Goal: Task Accomplishment & Management: Manage account settings

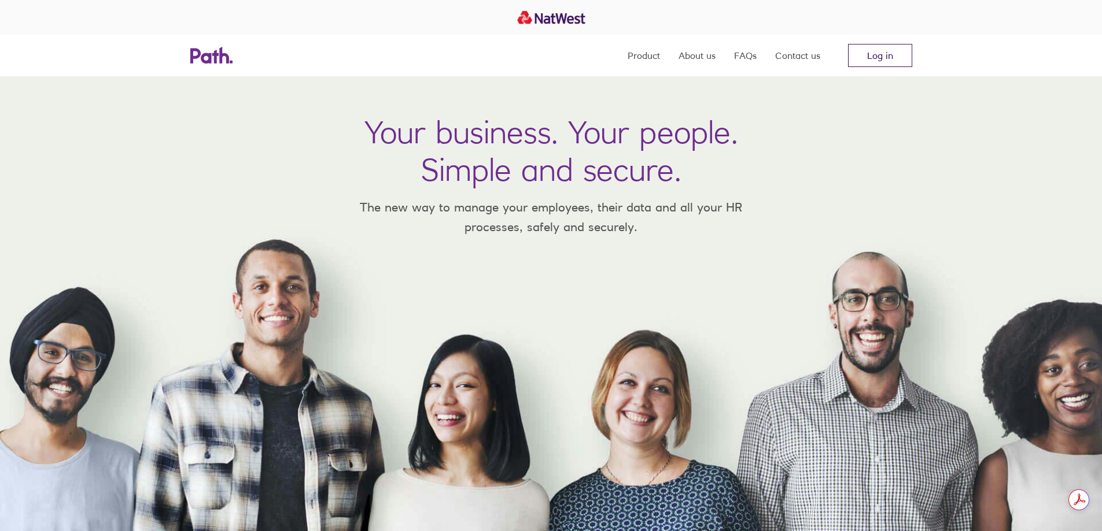
click at [908, 60] on link "Log in" at bounding box center [880, 55] width 64 height 23
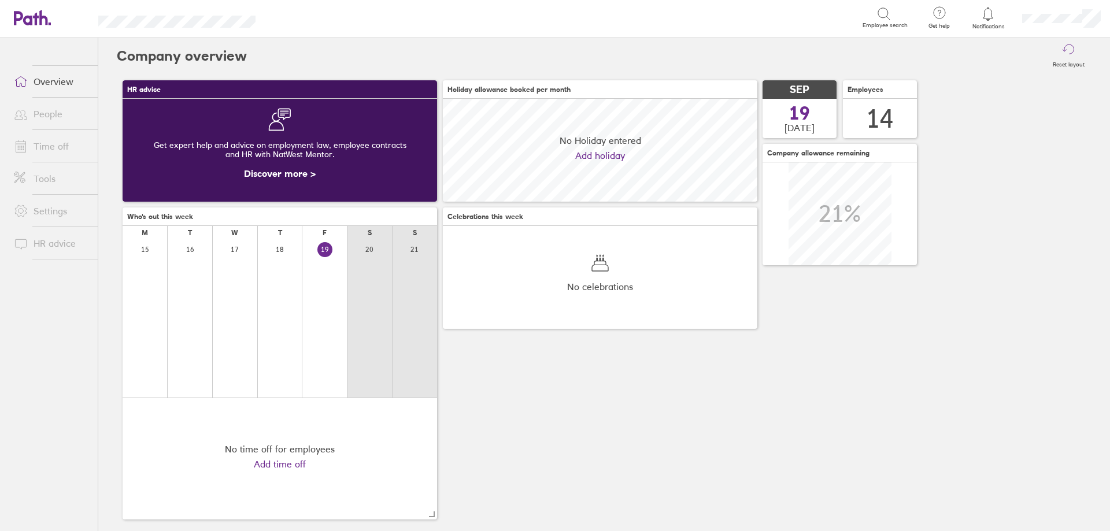
scroll to position [103, 315]
click at [62, 146] on link "Time off" at bounding box center [51, 146] width 93 height 23
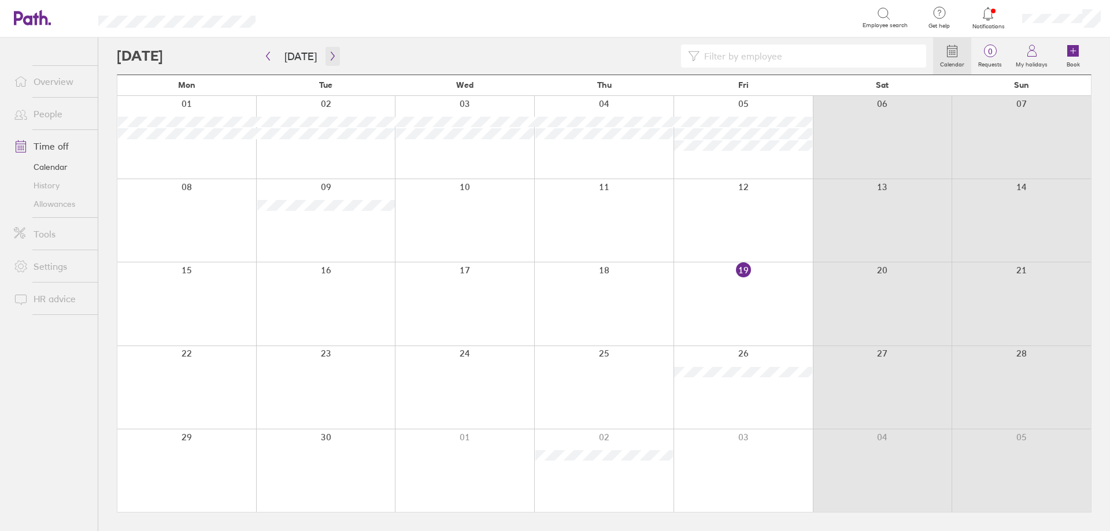
click at [332, 57] on icon "button" at bounding box center [332, 55] width 9 height 9
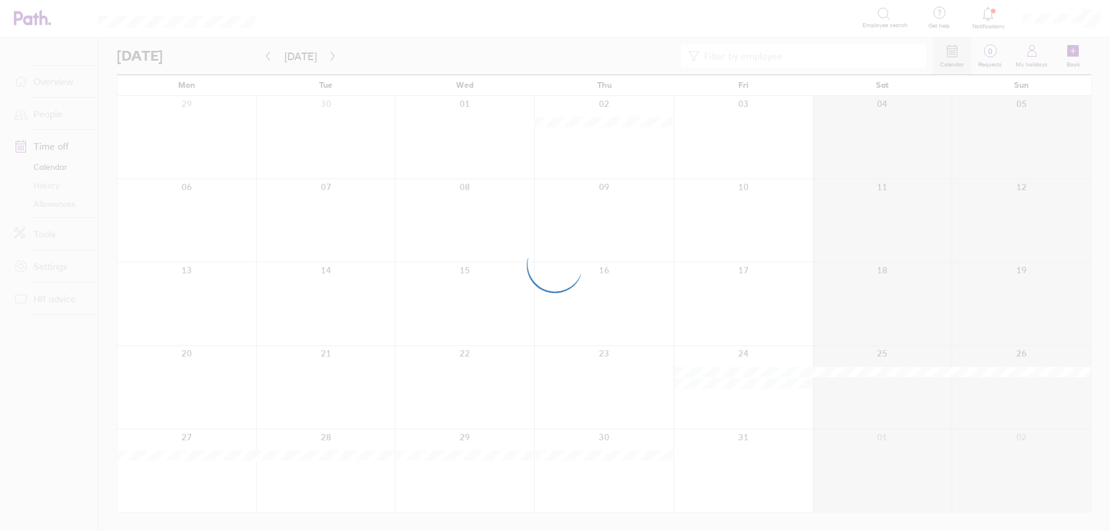
click at [332, 56] on div at bounding box center [555, 265] width 1110 height 531
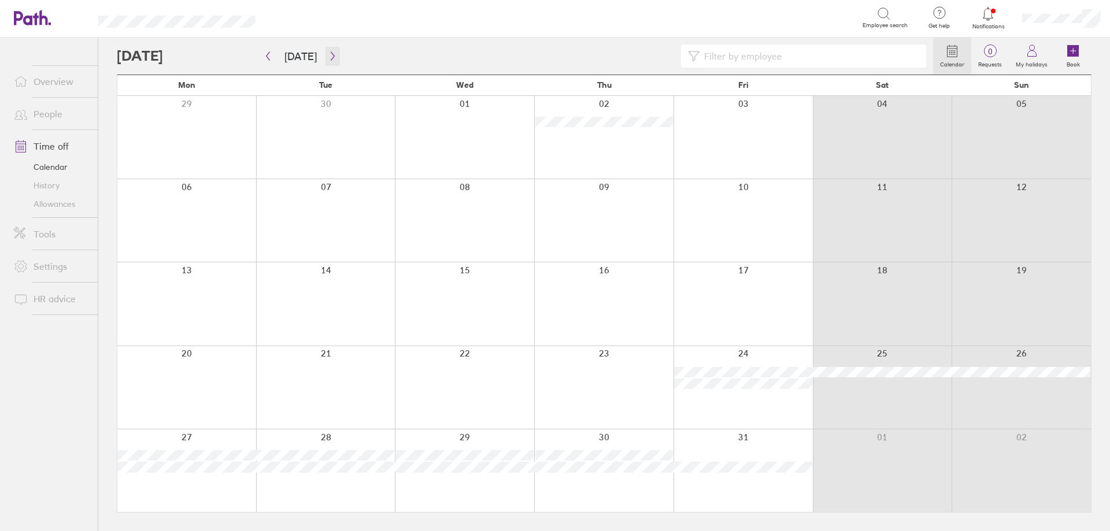
click at [332, 56] on icon "button" at bounding box center [332, 55] width 9 height 9
click at [202, 230] on div at bounding box center [186, 220] width 139 height 83
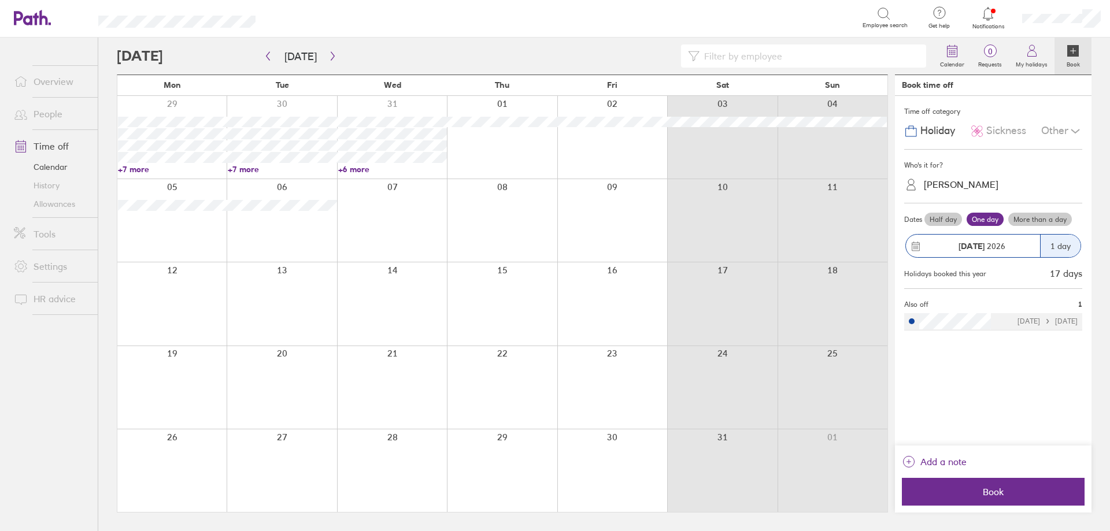
click at [966, 189] on div "Louise Lewis" at bounding box center [961, 184] width 75 height 11
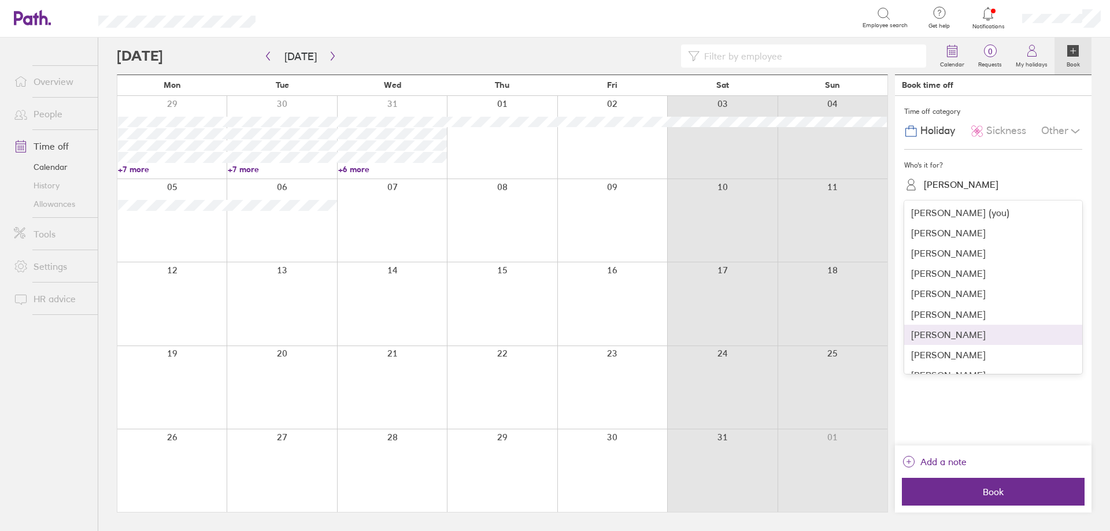
click at [937, 340] on div "Joshua Statham" at bounding box center [993, 335] width 178 height 20
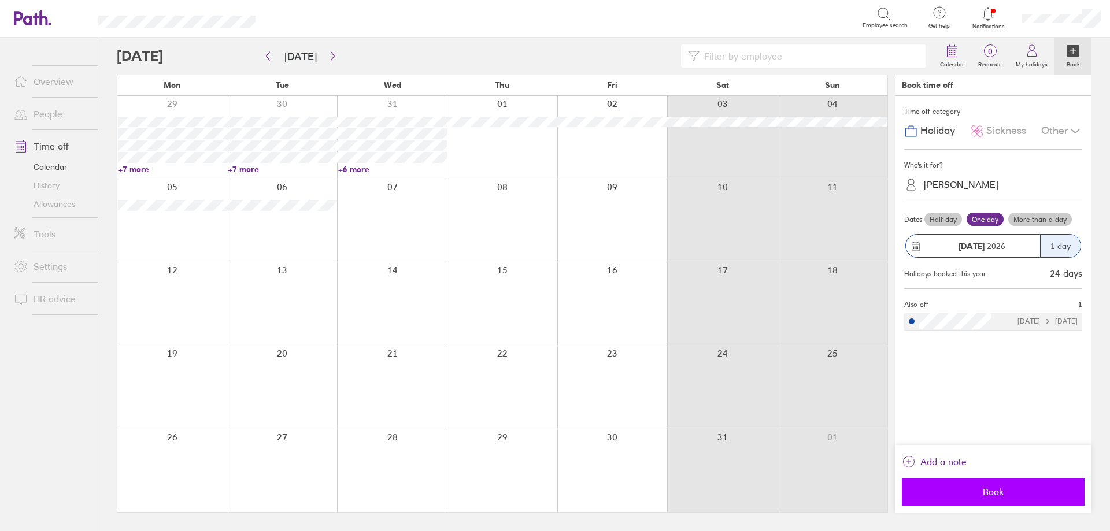
click at [948, 485] on button "Book" at bounding box center [993, 492] width 183 height 28
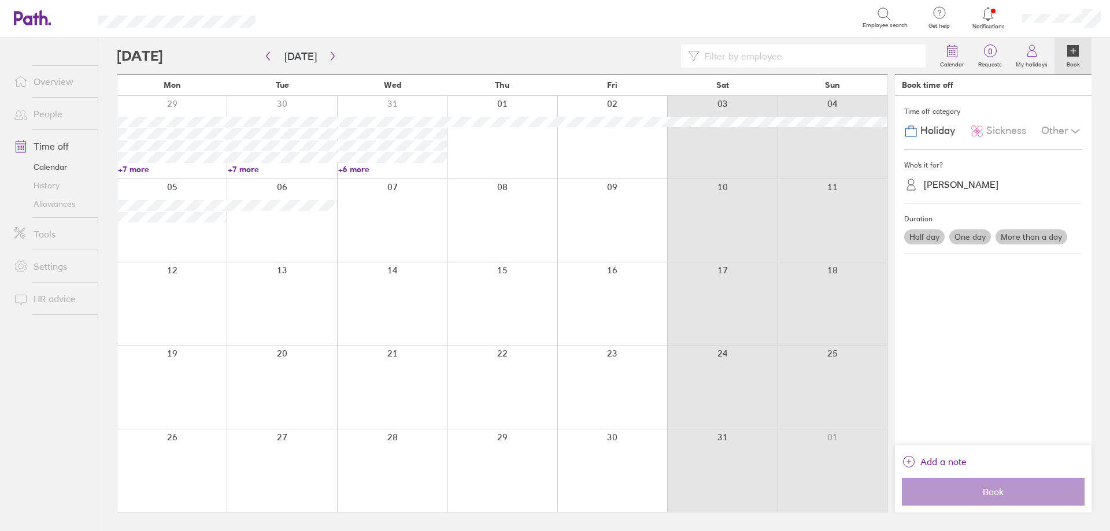
click at [53, 120] on link "People" at bounding box center [51, 113] width 93 height 23
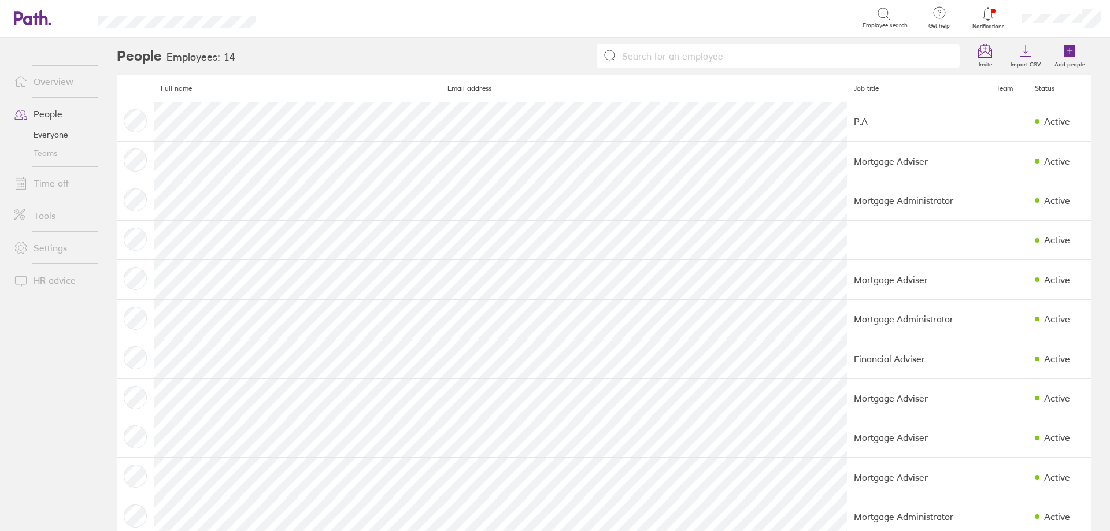
scroll to position [143, 0]
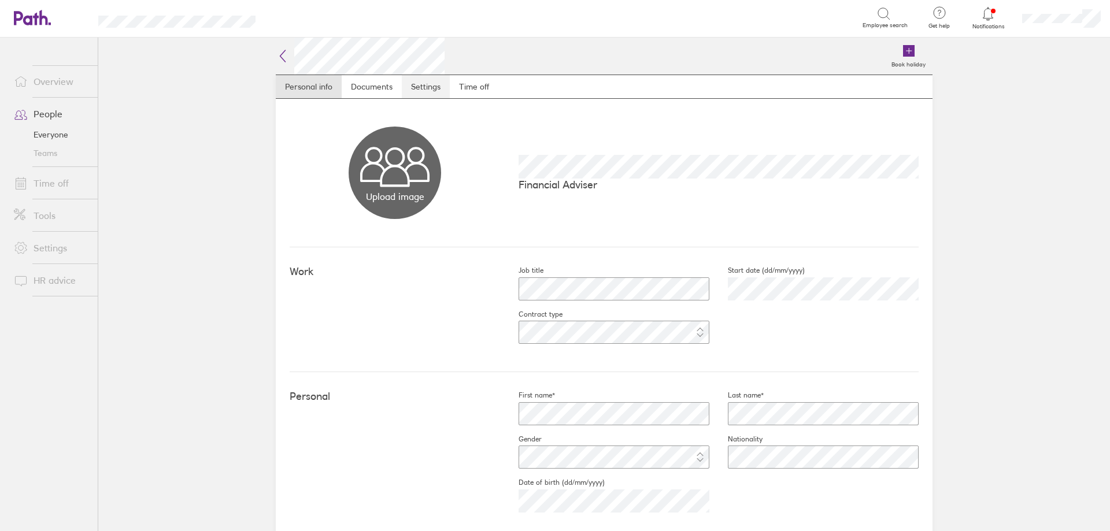
click at [433, 88] on link "Settings" at bounding box center [426, 86] width 48 height 23
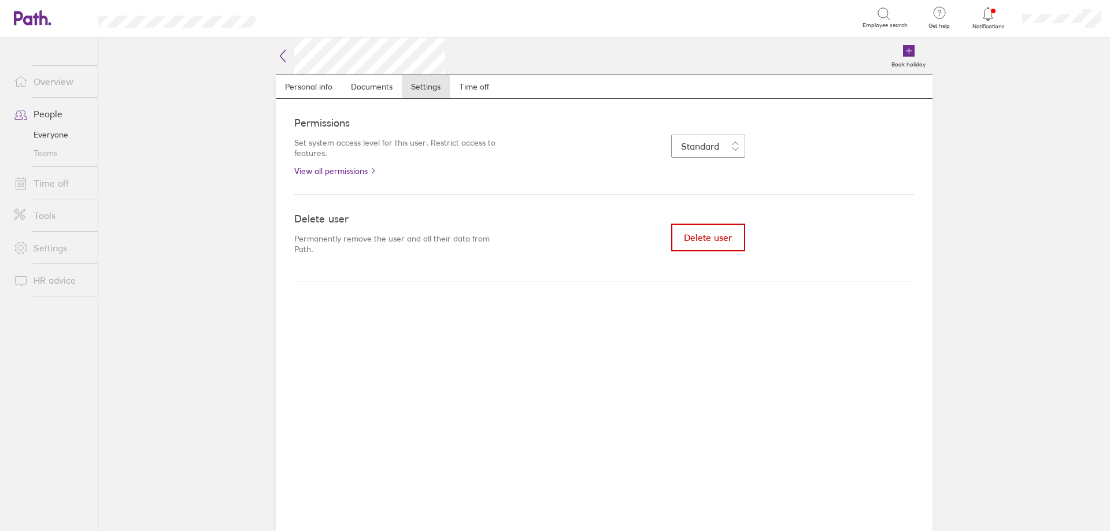
click at [710, 236] on span "Delete user" at bounding box center [708, 237] width 48 height 10
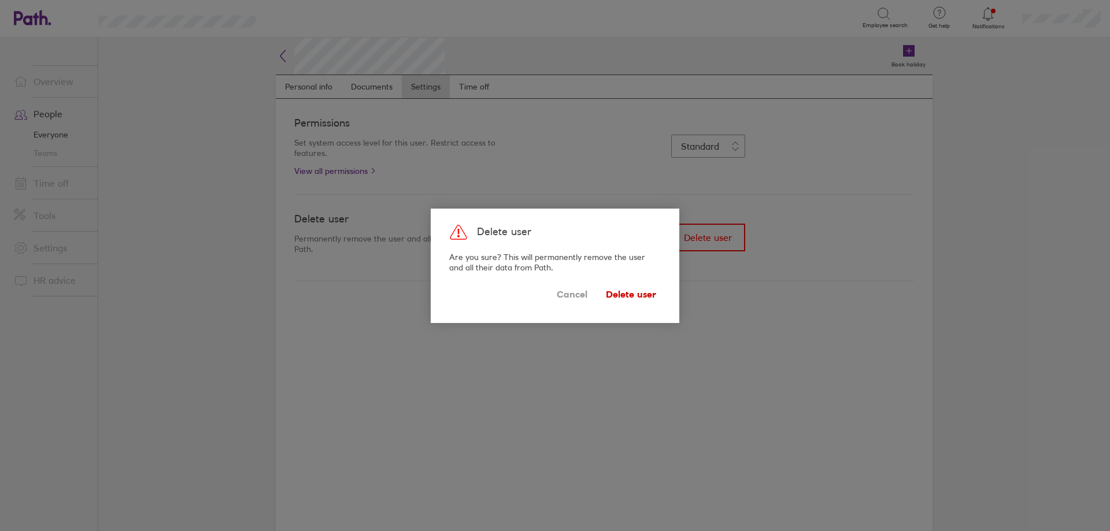
click at [624, 294] on span "Delete user" at bounding box center [631, 295] width 50 height 19
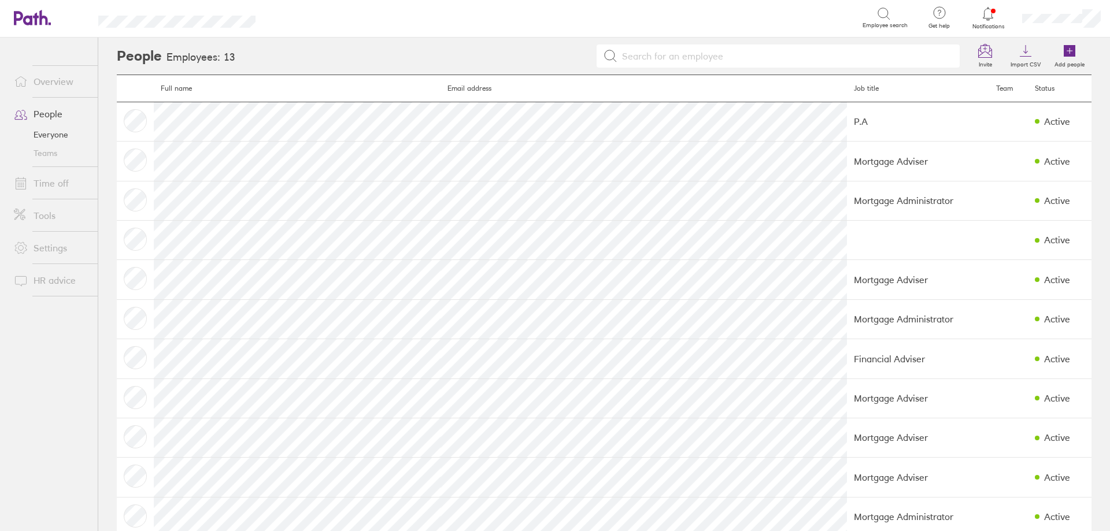
click at [51, 118] on link "People" at bounding box center [51, 113] width 93 height 23
click at [56, 86] on link "Overview" at bounding box center [51, 81] width 93 height 23
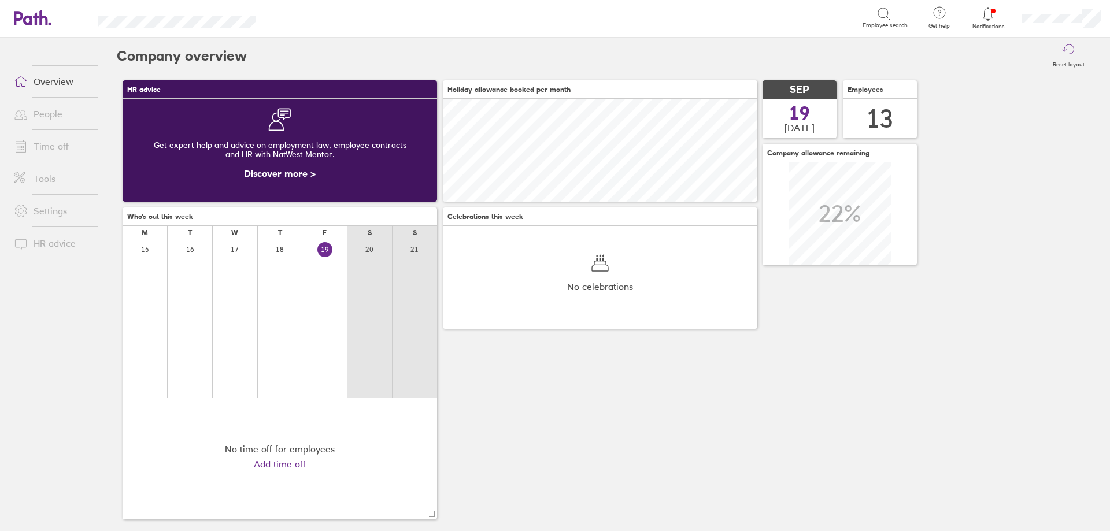
scroll to position [103, 315]
click at [48, 147] on link "Time off" at bounding box center [51, 146] width 93 height 23
